Goal: Information Seeking & Learning: Compare options

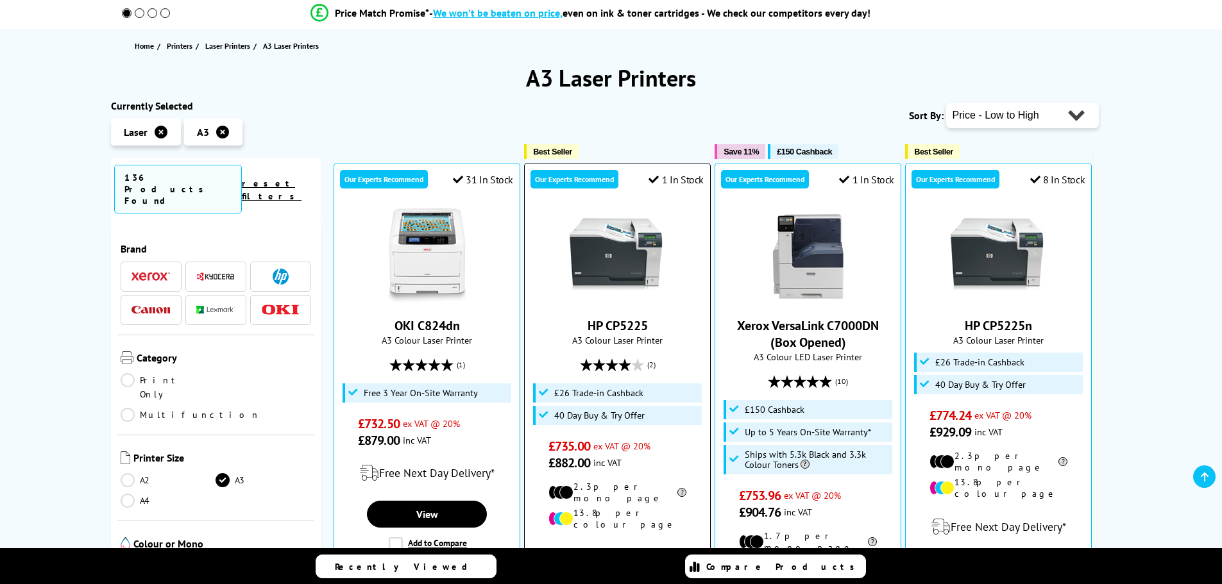
scroll to position [192, 0]
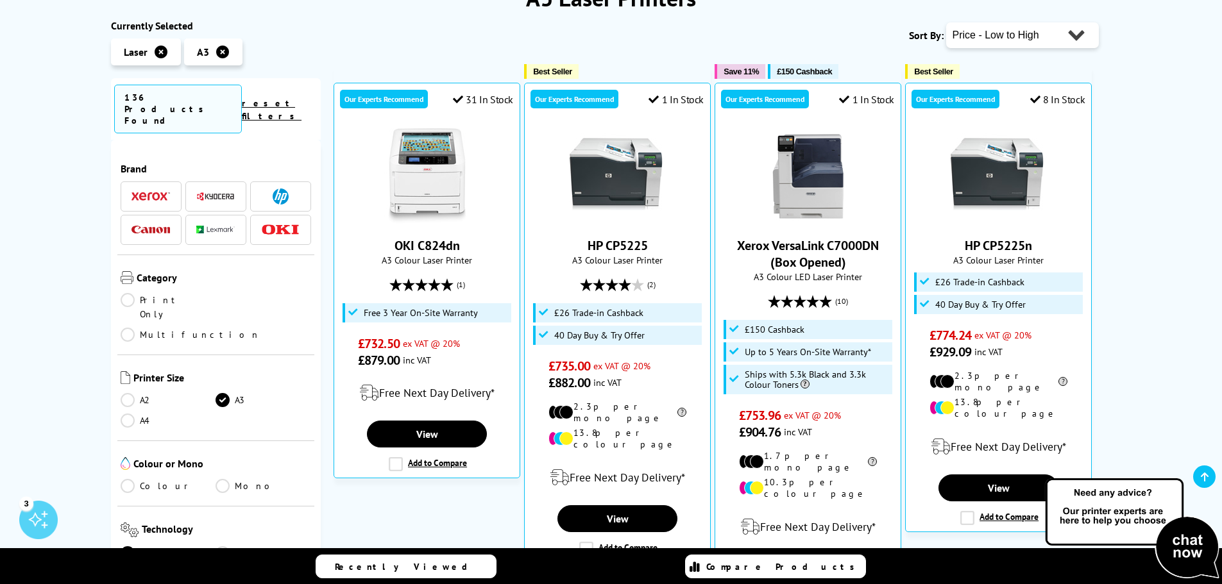
click at [155, 226] on img at bounding box center [150, 230] width 38 height 8
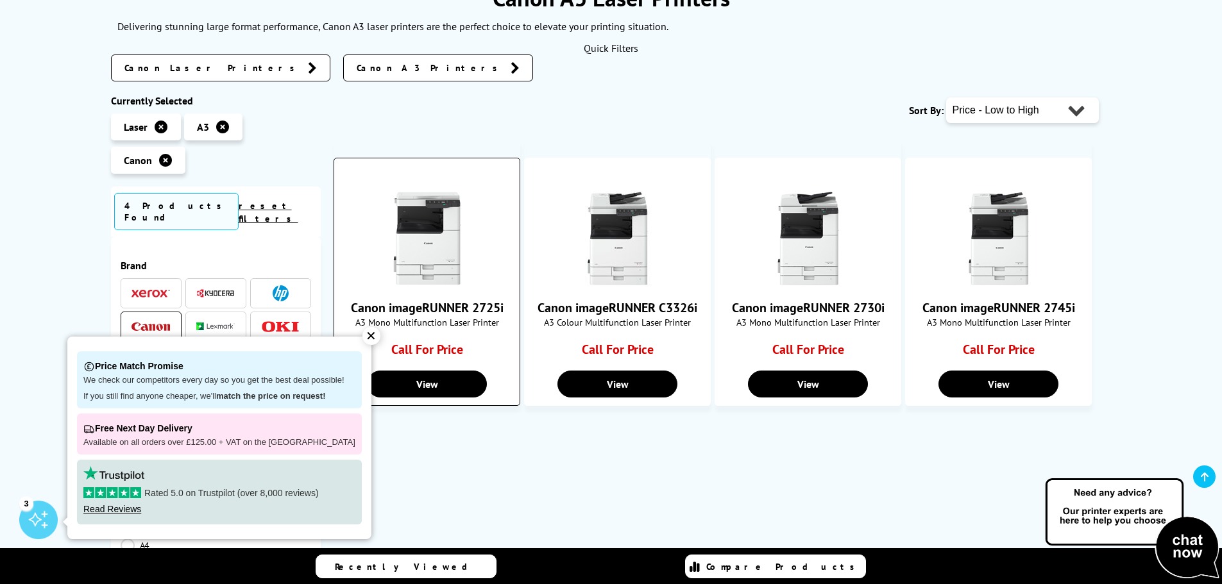
drag, startPoint x: 348, startPoint y: 309, endPoint x: 503, endPoint y: 308, distance: 155.8
click at [503, 308] on span "Canon imageRUNNER 2725i" at bounding box center [427, 307] width 166 height 17
drag, startPoint x: 491, startPoint y: 308, endPoint x: 451, endPoint y: 308, distance: 39.8
click at [451, 308] on link "Canon imageRUNNER 2725i" at bounding box center [427, 307] width 153 height 17
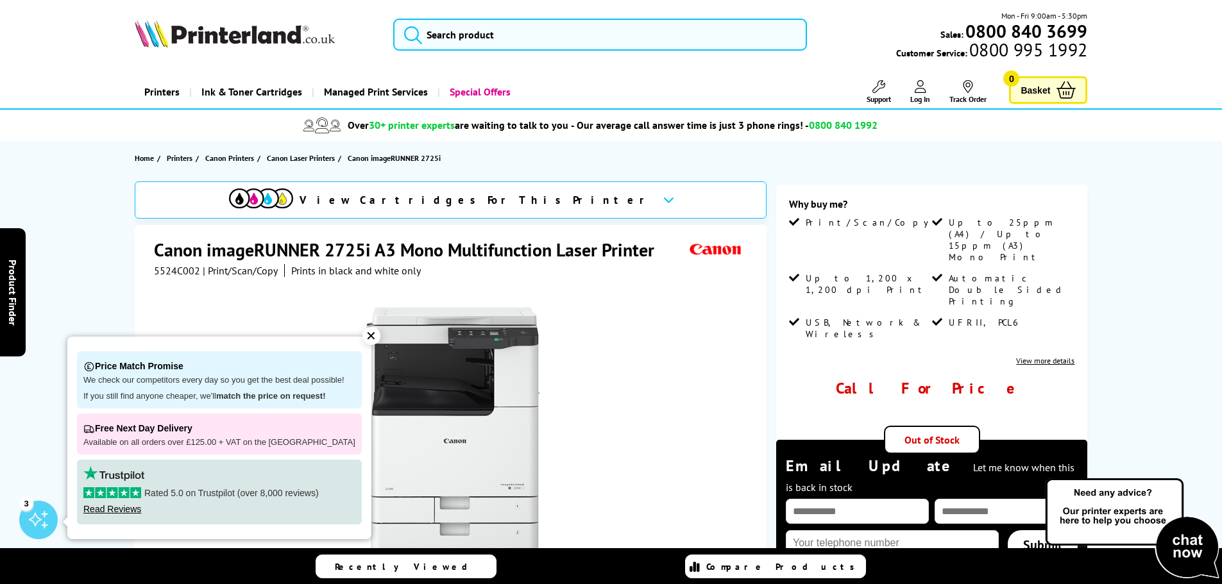
click at [326, 248] on h1 "Canon imageRUNNER 2725i A3 Mono Multifunction Laser Printer" at bounding box center [410, 250] width 513 height 24
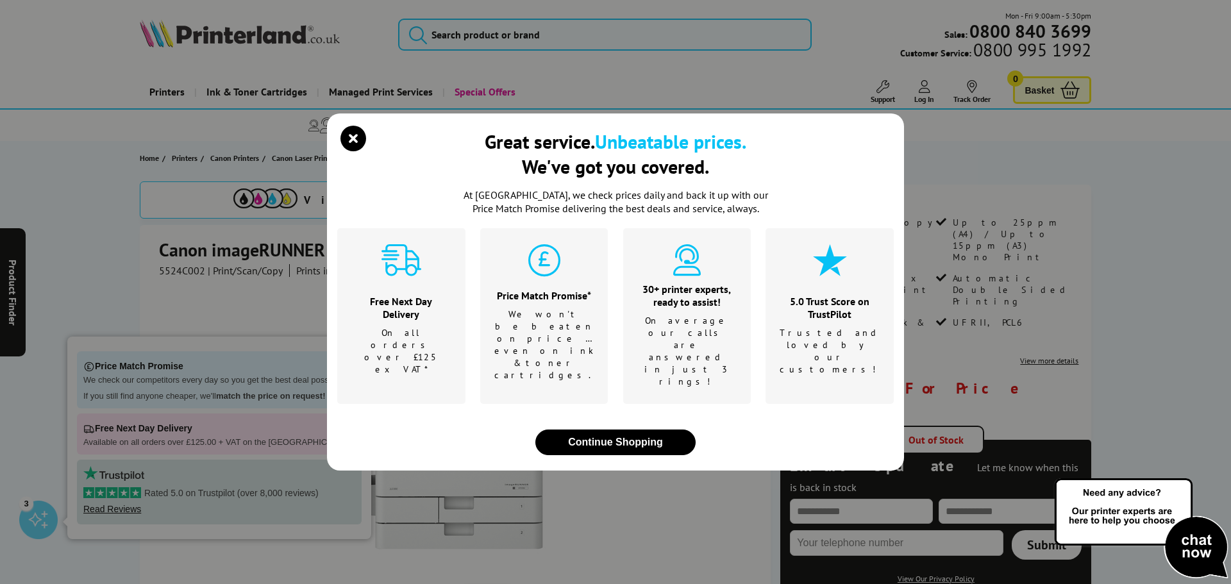
click at [306, 248] on div "Great service. Unbeatable prices. We've got you covered. At Printerland, we che…" at bounding box center [615, 292] width 1231 height 584
click at [169, 249] on div "Great service. Unbeatable prices. We've got you covered. At Printerland, we che…" at bounding box center [615, 292] width 1231 height 584
click at [360, 151] on icon "close modal" at bounding box center [354, 139] width 26 height 26
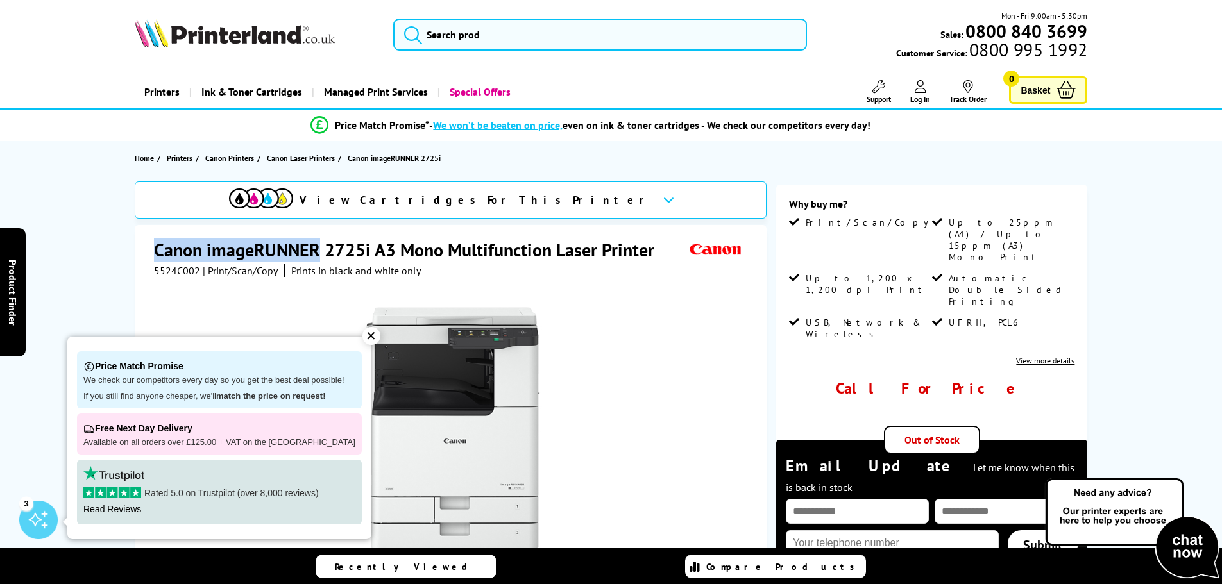
drag, startPoint x: 174, startPoint y: 249, endPoint x: 316, endPoint y: 252, distance: 141.8
click at [316, 252] on h1 "Canon imageRUNNER 2725i A3 Mono Multifunction Laser Printer" at bounding box center [410, 250] width 513 height 24
drag, startPoint x: 307, startPoint y: 249, endPoint x: 671, endPoint y: 316, distance: 370.9
click at [671, 316] on div at bounding box center [452, 422] width 596 height 290
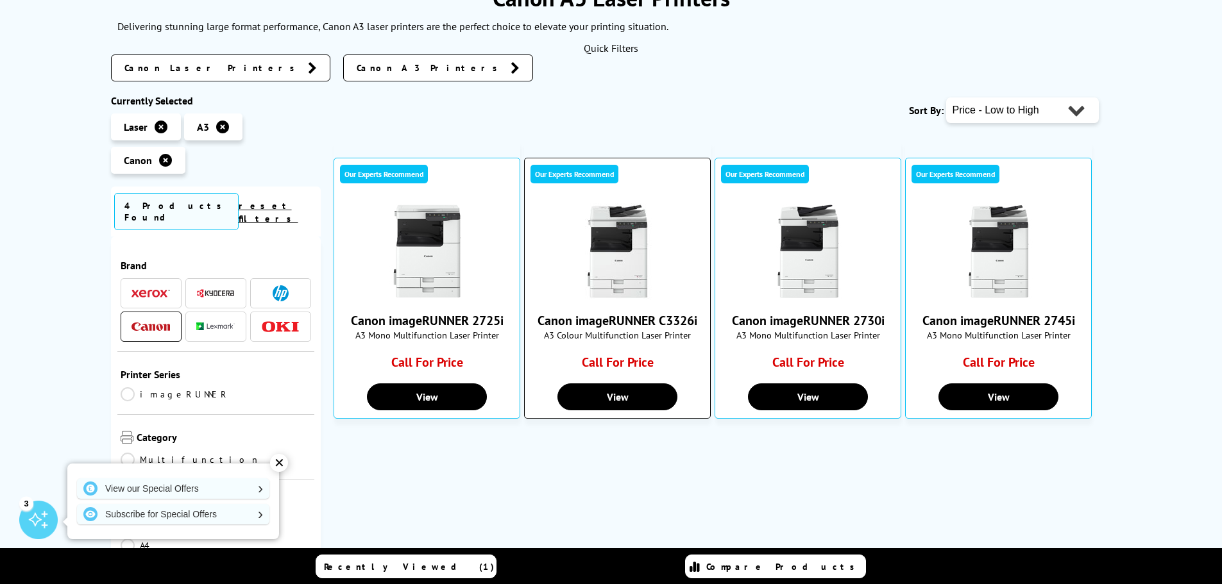
click at [601, 310] on div "Canon imageRUNNER C3326i A3 Colour Multifunction Laser Printer Call For Price" at bounding box center [617, 290] width 172 height 174
click at [594, 260] on img at bounding box center [617, 251] width 96 height 96
